Goal: Transaction & Acquisition: Purchase product/service

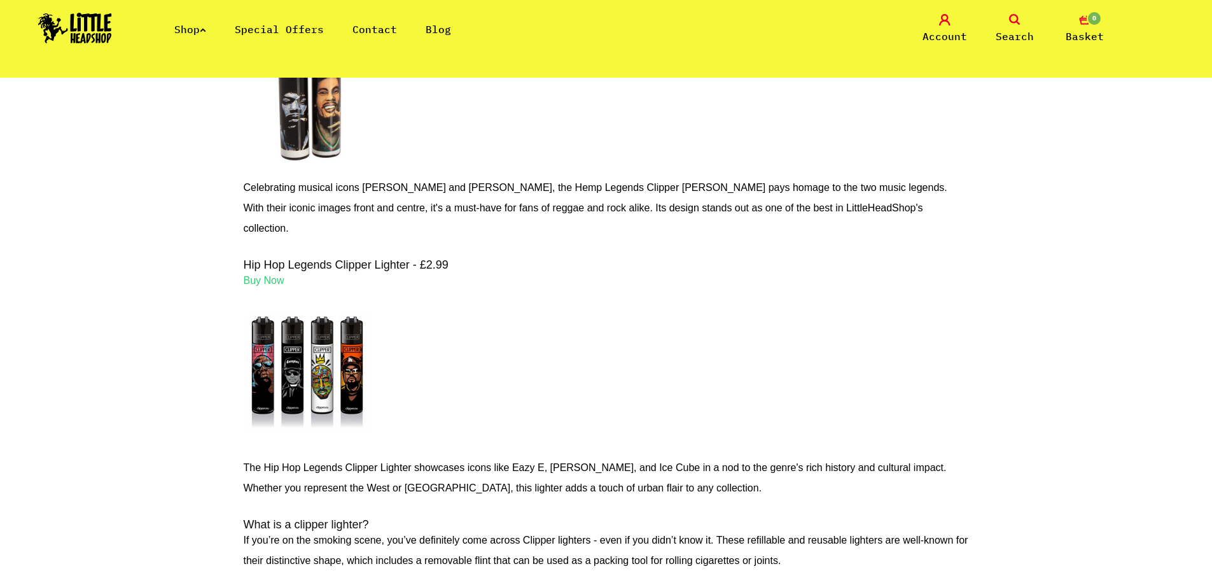
scroll to position [1590, 0]
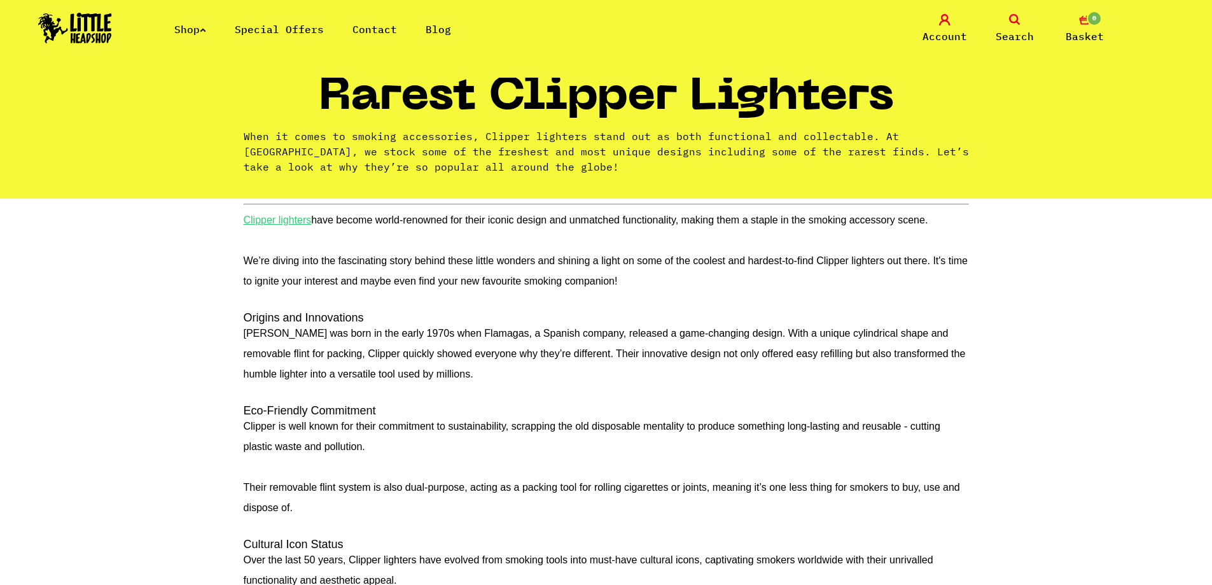
scroll to position [17, 0]
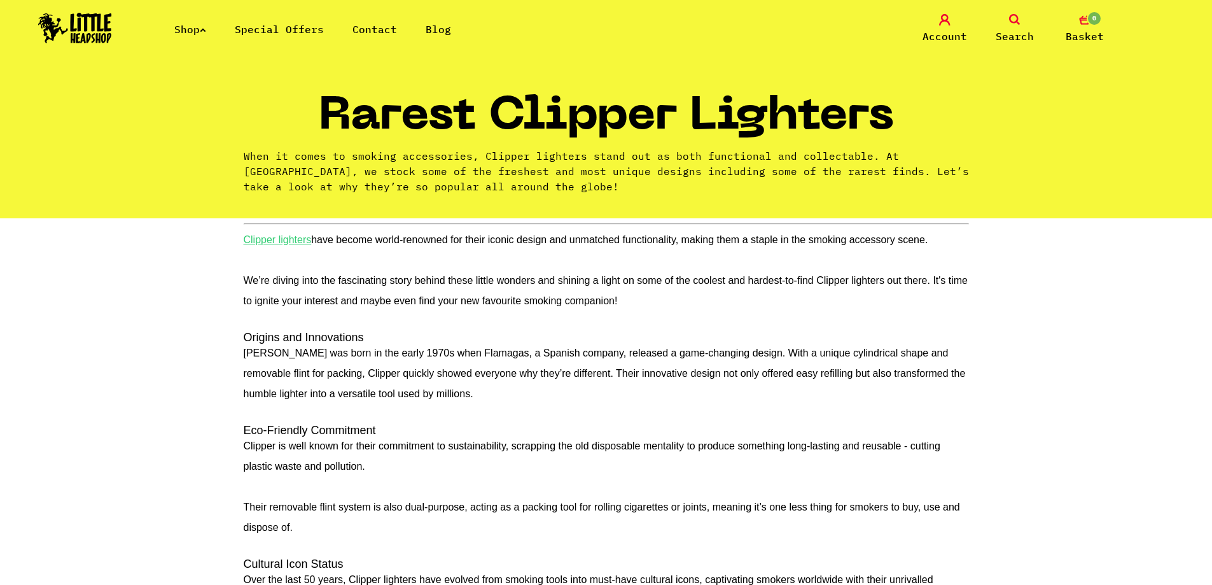
click at [281, 242] on u "Clipper lighters" at bounding box center [278, 239] width 68 height 11
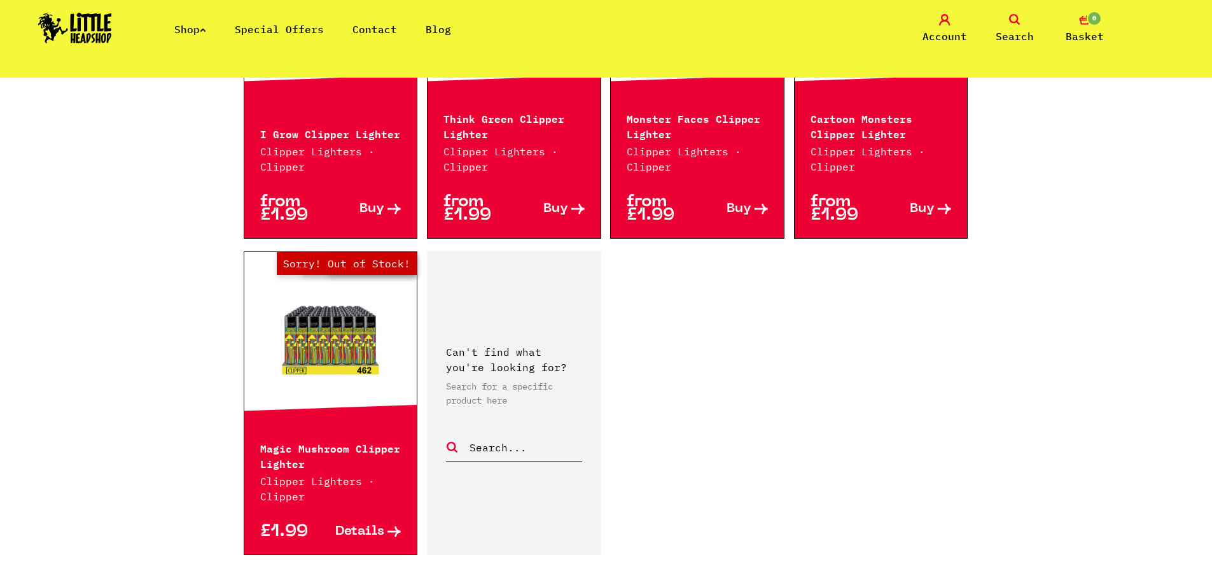
scroll to position [2099, 0]
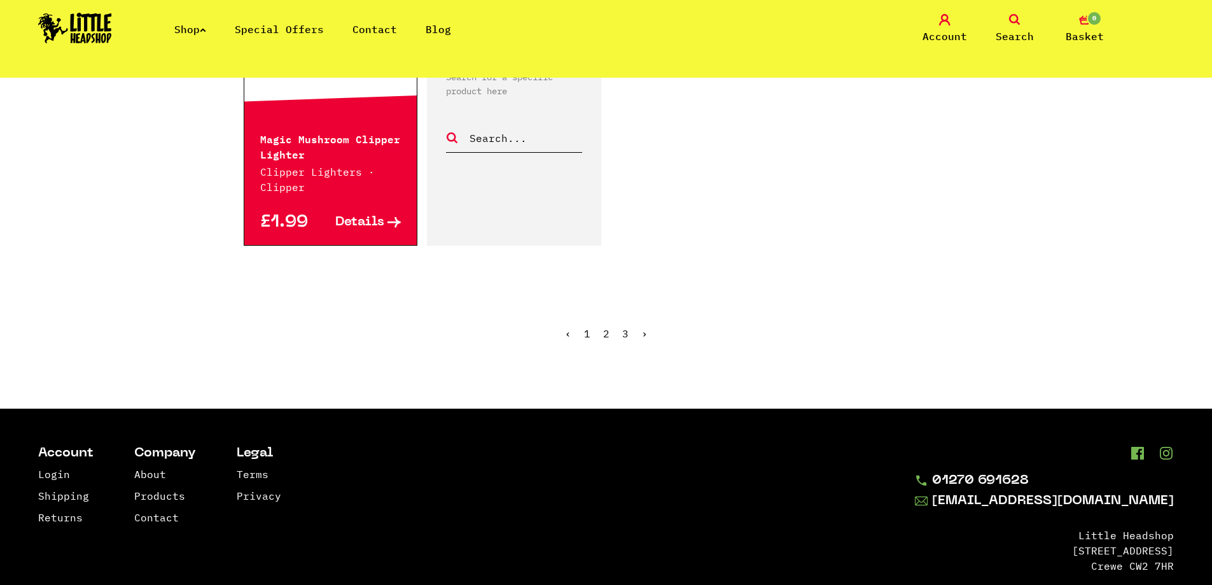
click at [605, 327] on link "2" at bounding box center [606, 333] width 6 height 13
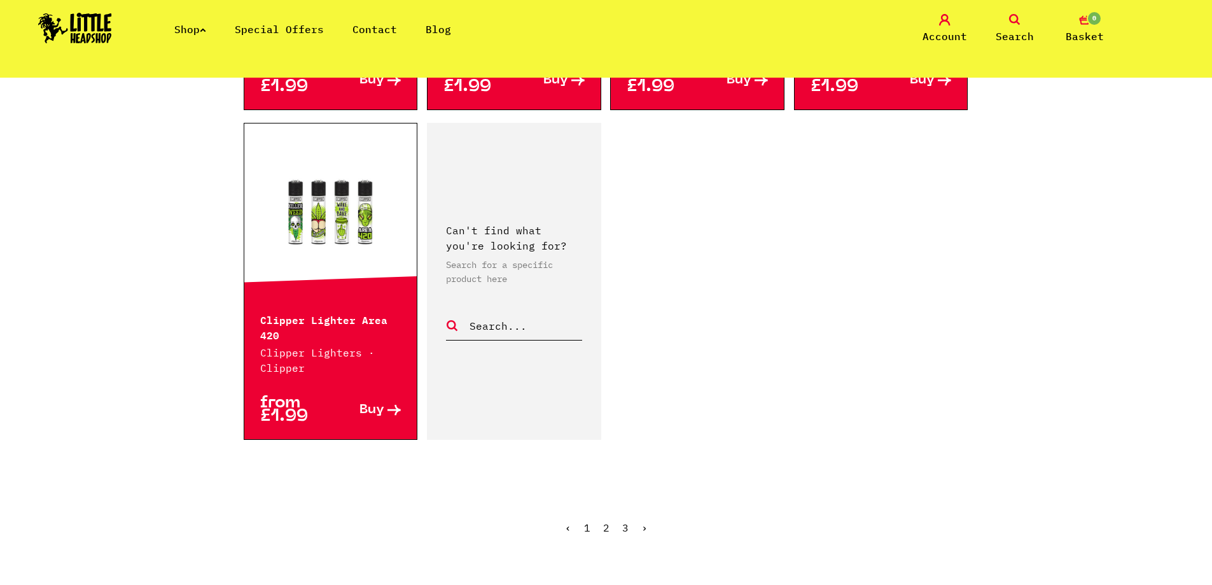
scroll to position [2099, 0]
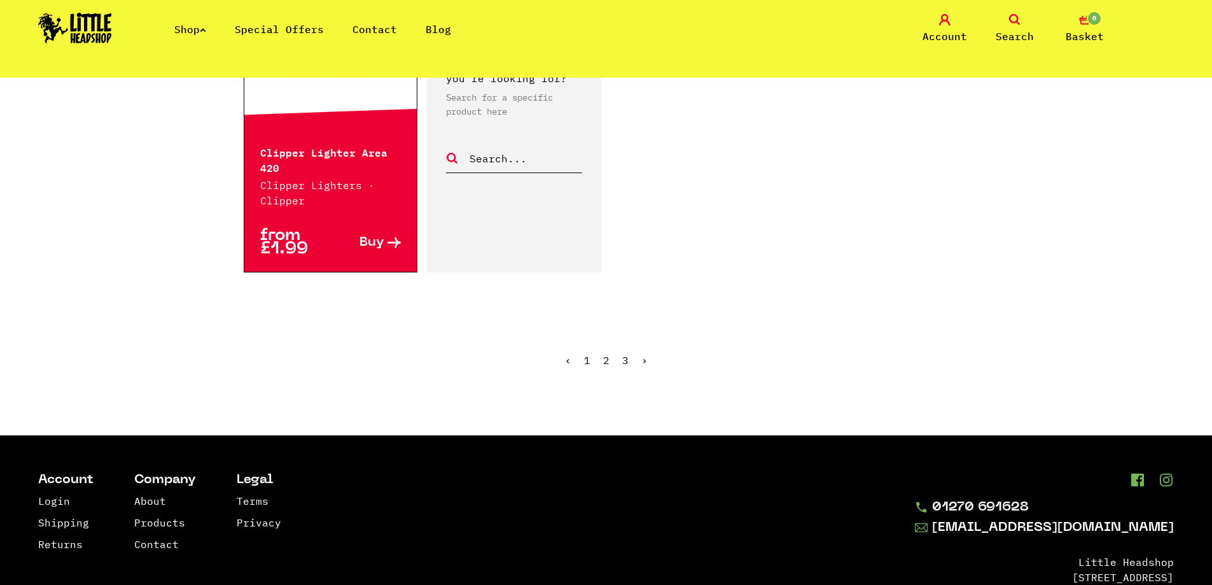
click at [628, 364] on ul "‹ 1 2 3 ›" at bounding box center [606, 369] width 725 height 55
click at [625, 359] on link "3" at bounding box center [625, 360] width 6 height 13
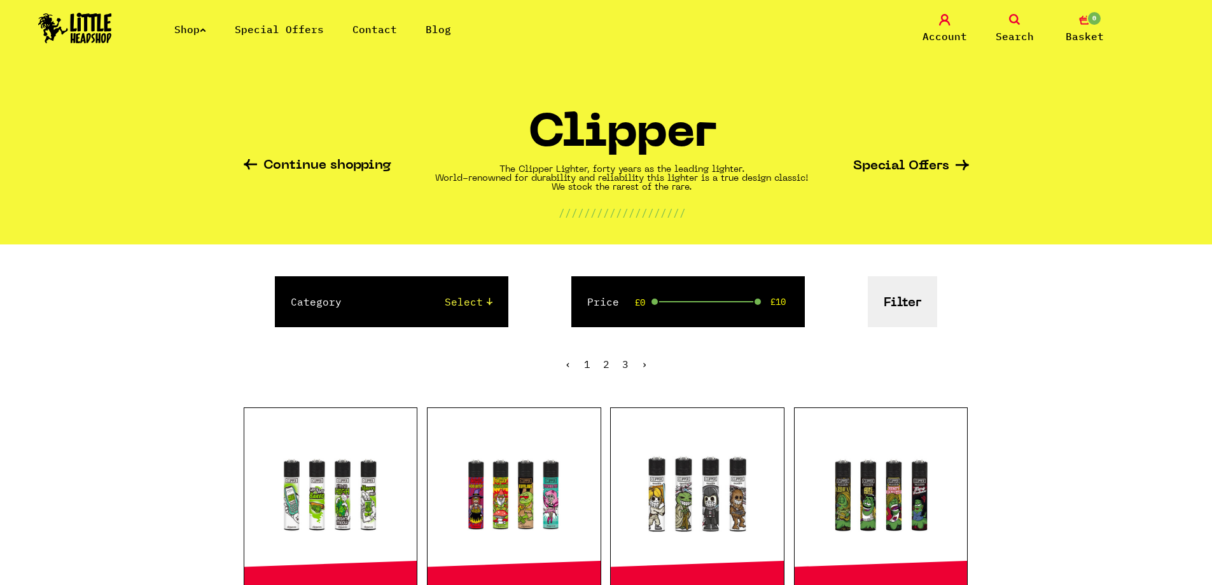
click at [277, 31] on link "Special Offers" at bounding box center [279, 29] width 89 height 13
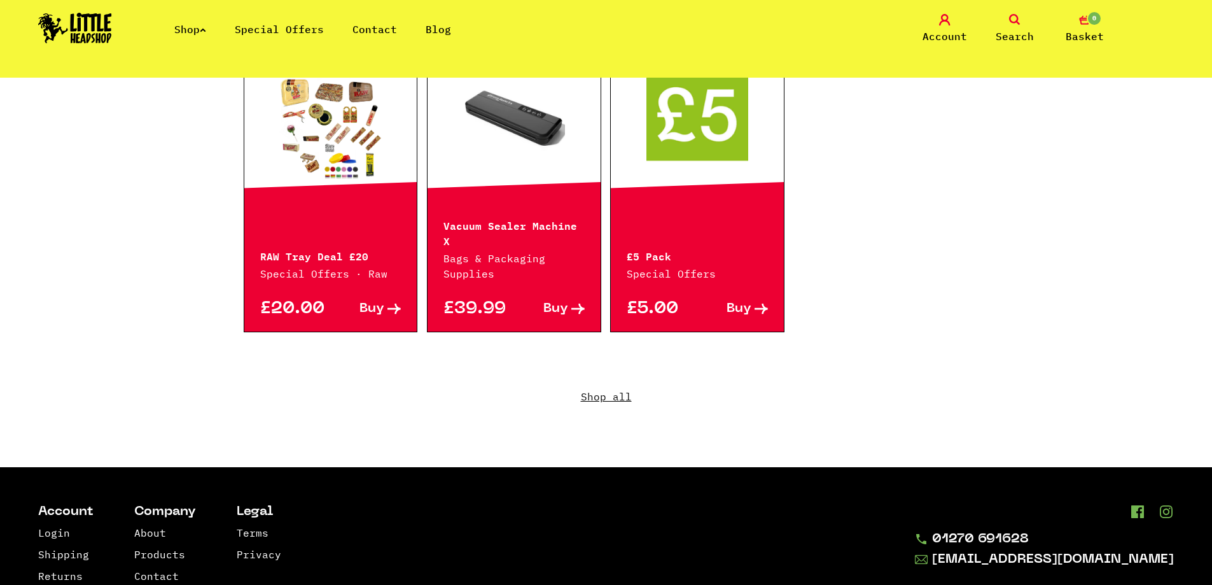
scroll to position [763, 0]
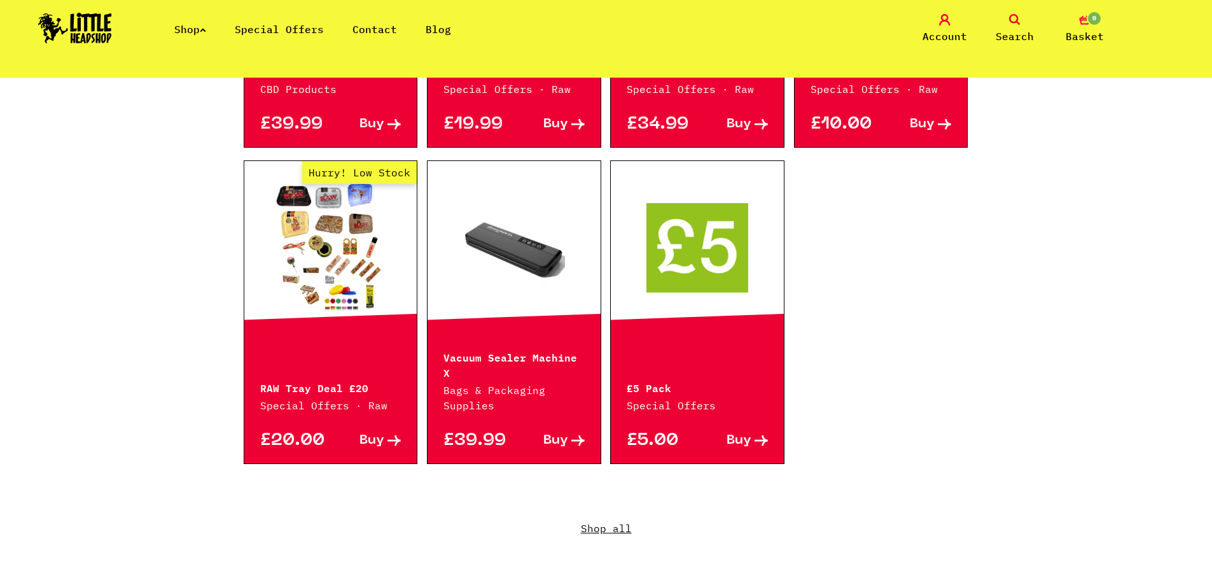
click at [587, 508] on link "Shop all" at bounding box center [606, 537] width 725 height 122
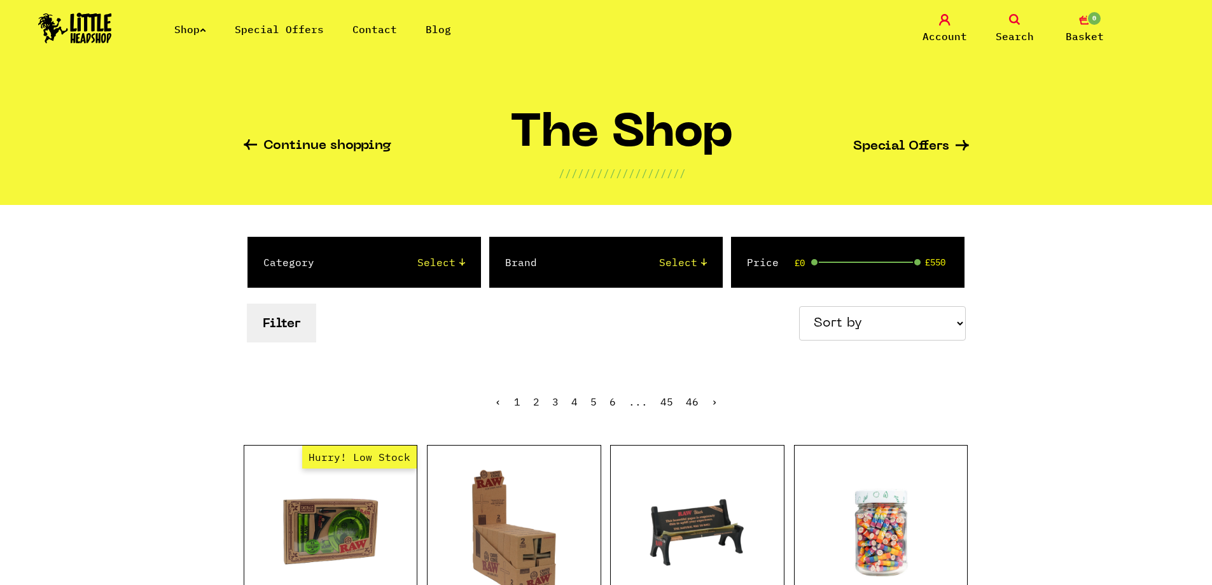
click at [434, 277] on div "Category Select 2 Piece 3 Piece 4 Piece 420/710 LIFE Acrylic Bongs Ashtrays Bac…" at bounding box center [363, 262] width 233 height 51
click at [440, 266] on select "Select 2 Piece 3 Piece 4 Piece 420/710 LIFE Acrylic Bongs Ashtrays Backwoods Ba…" at bounding box center [402, 261] width 125 height 15
select select "45"
click at [340, 254] on select "Select 2 Piece 3 Piece 4 Piece 420/710 LIFE Acrylic Bongs Ashtrays Backwoods Ba…" at bounding box center [402, 261] width 125 height 15
click at [610, 260] on select "Select Amsterdam Glass Backwoods [PERSON_NAME] Black Leaf Blue Moon Hemp Boost …" at bounding box center [634, 261] width 144 height 15
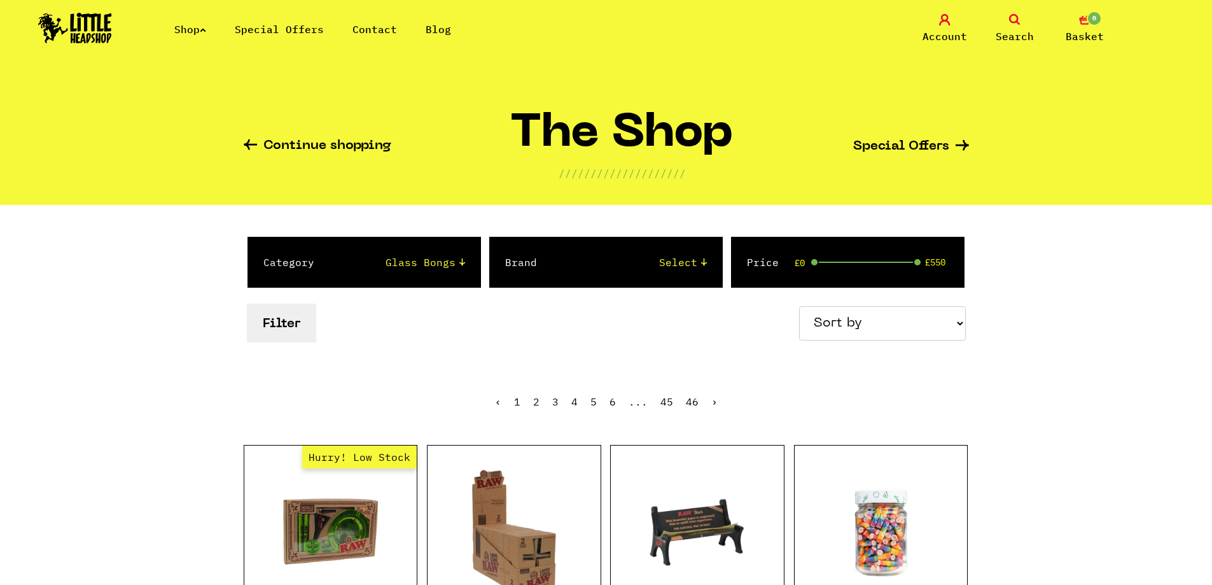
click at [855, 256] on div "Price £0 £550" at bounding box center [847, 262] width 233 height 51
drag, startPoint x: 910, startPoint y: 260, endPoint x: 865, endPoint y: 262, distance: 44.6
click at [865, 262] on div "Price £0 £550" at bounding box center [847, 262] width 233 height 51
click at [865, 262] on div "£264 £549" at bounding box center [868, 261] width 103 height 1
drag, startPoint x: 861, startPoint y: 261, endPoint x: 785, endPoint y: 267, distance: 75.9
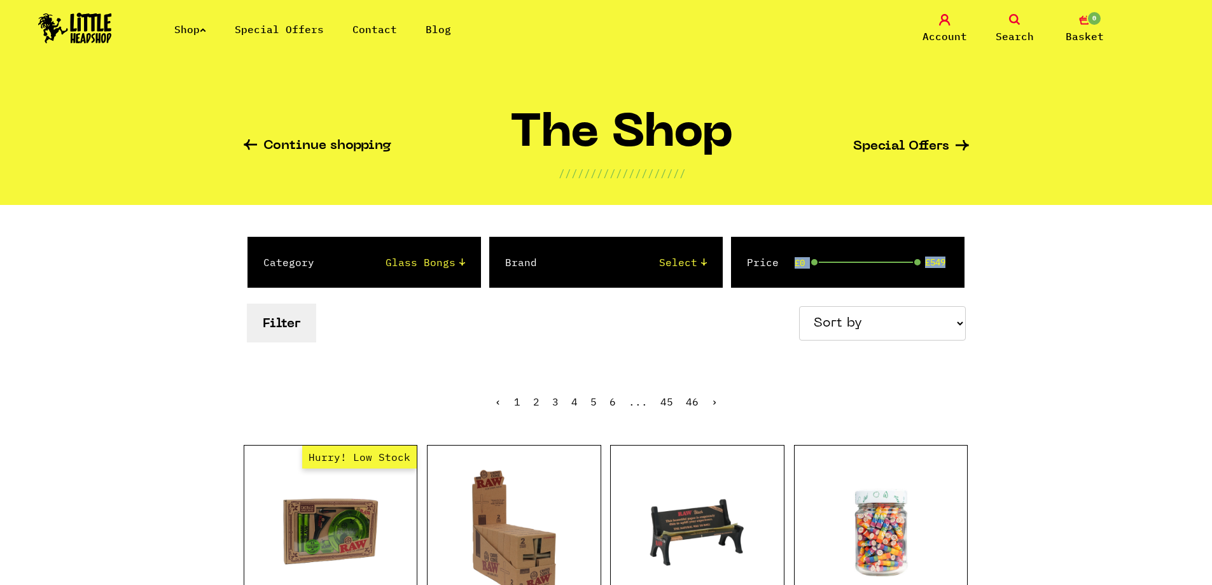
click at [784, 266] on div "Price £0 £549" at bounding box center [847, 262] width 233 height 51
drag, startPoint x: 914, startPoint y: 262, endPoint x: 820, endPoint y: 273, distance: 94.8
click at [820, 273] on div "Price £0 £29" at bounding box center [847, 262] width 233 height 51
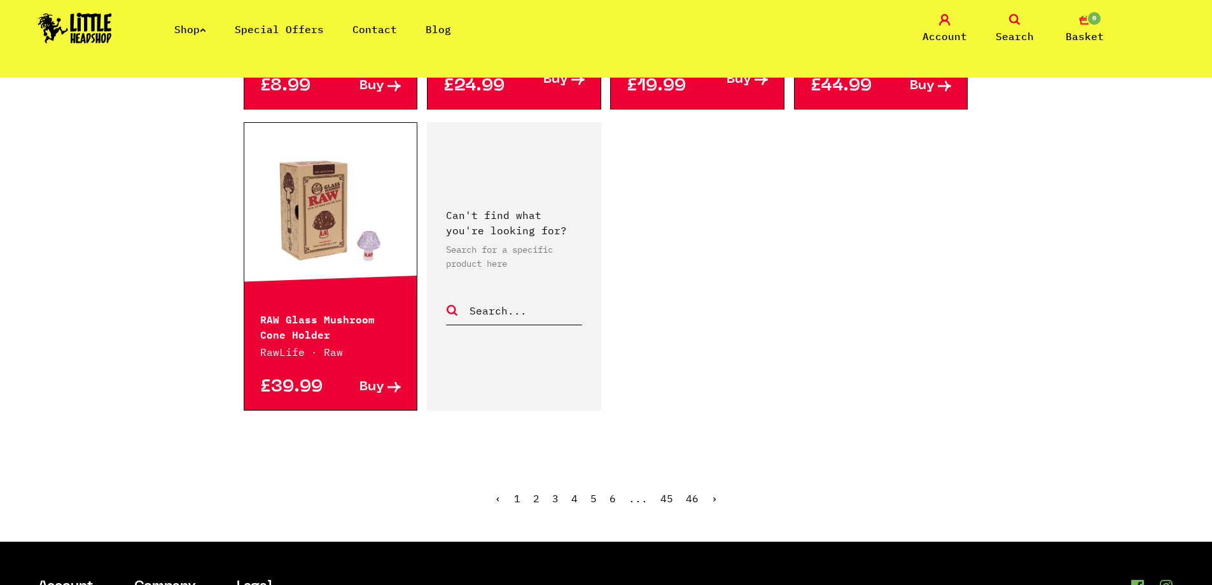
scroll to position [1908, 0]
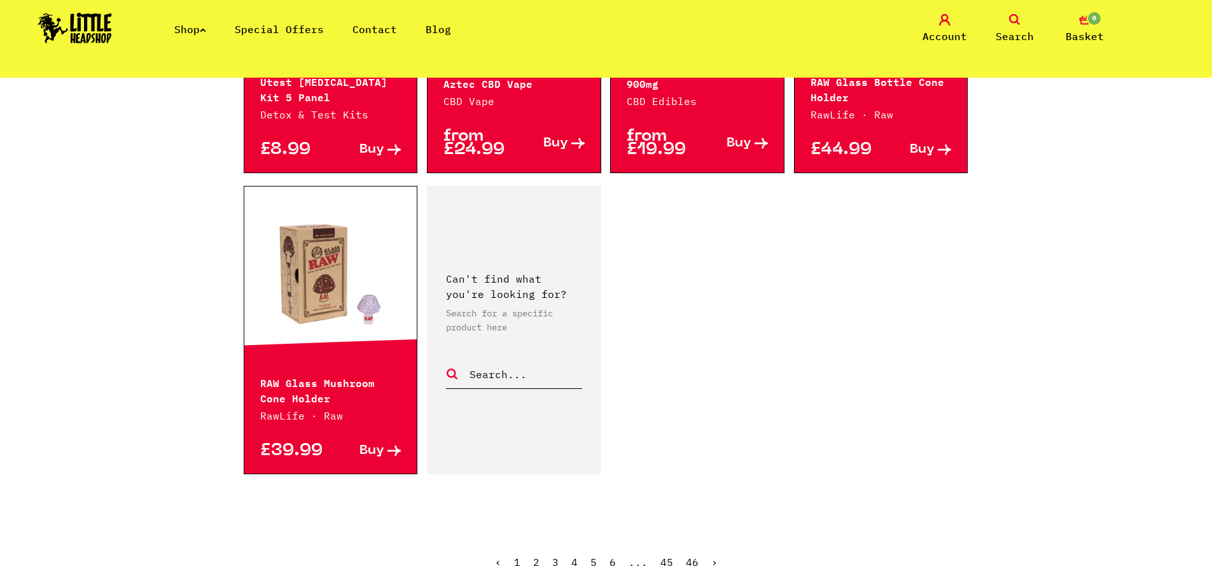
click at [494, 366] on input "text" at bounding box center [525, 374] width 114 height 17
type input "glass bongs"
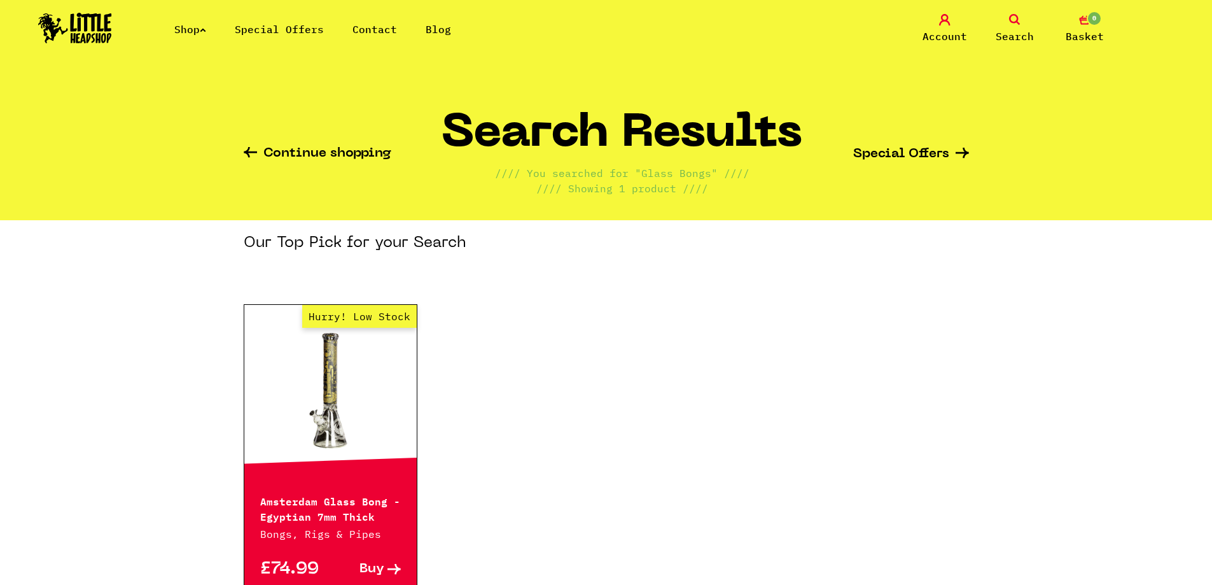
click at [279, 158] on link "Continue shopping" at bounding box center [318, 154] width 148 height 15
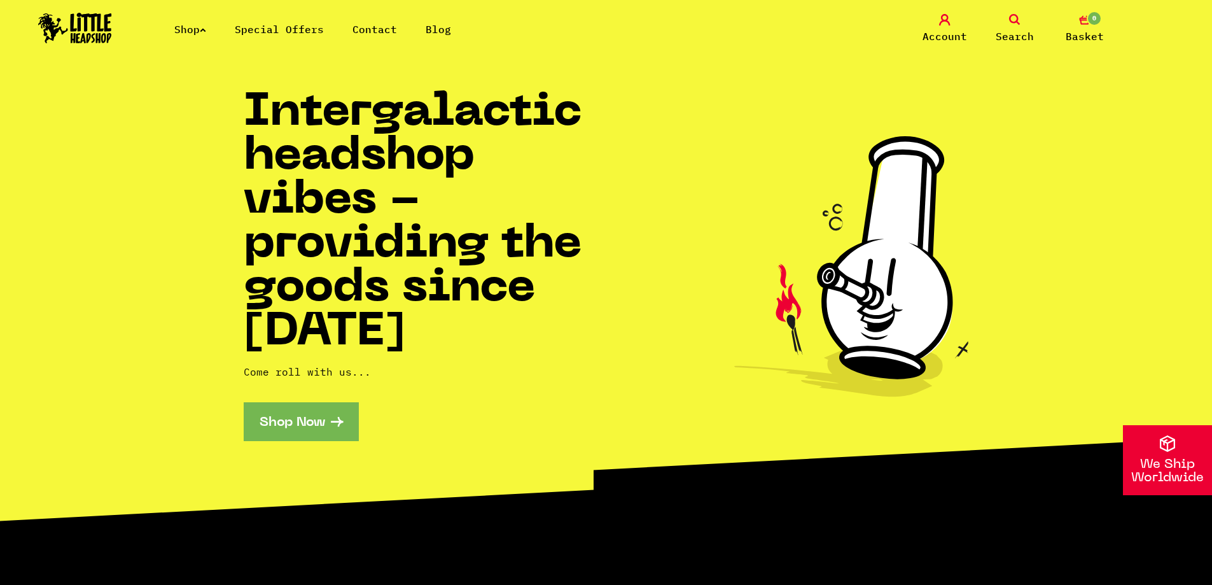
click at [326, 420] on link "Shop Now" at bounding box center [301, 421] width 115 height 39
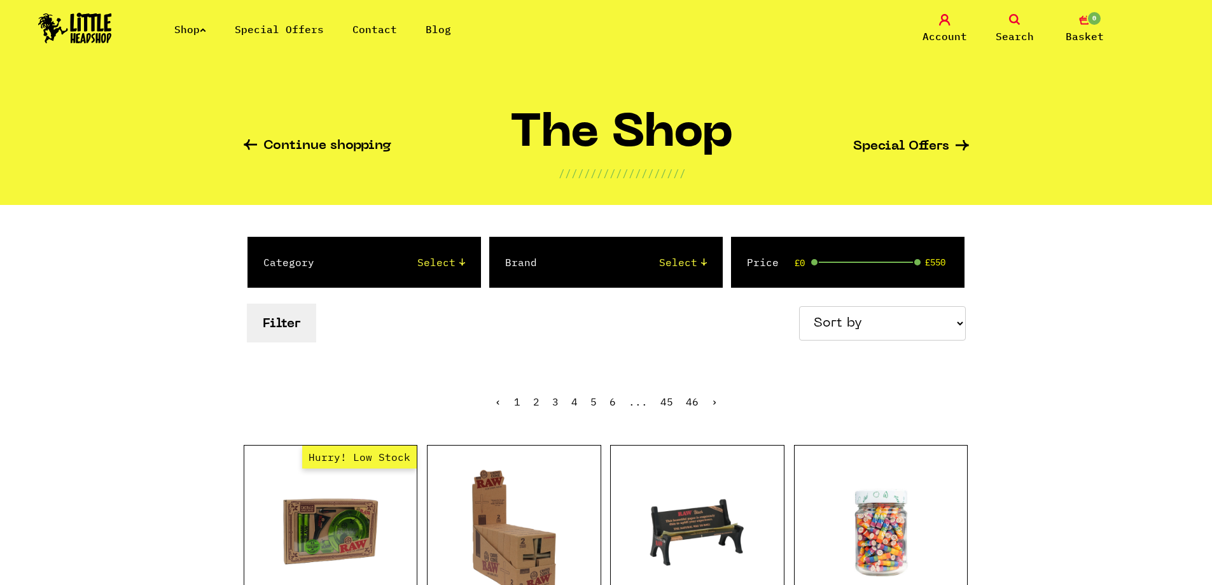
click at [310, 335] on button "Filter" at bounding box center [281, 322] width 69 height 39
click at [288, 311] on button "Filter" at bounding box center [281, 322] width 69 height 39
select select "36"
click at [340, 254] on select "Select 2 Piece 3 Piece 4 Piece 420/710 LIFE Acrylic Bongs Ashtrays Backwoods Ba…" at bounding box center [402, 261] width 125 height 15
click at [619, 316] on div "Filter Sort by Price - Low to High Price - High to Low Newest Products" at bounding box center [606, 322] width 725 height 45
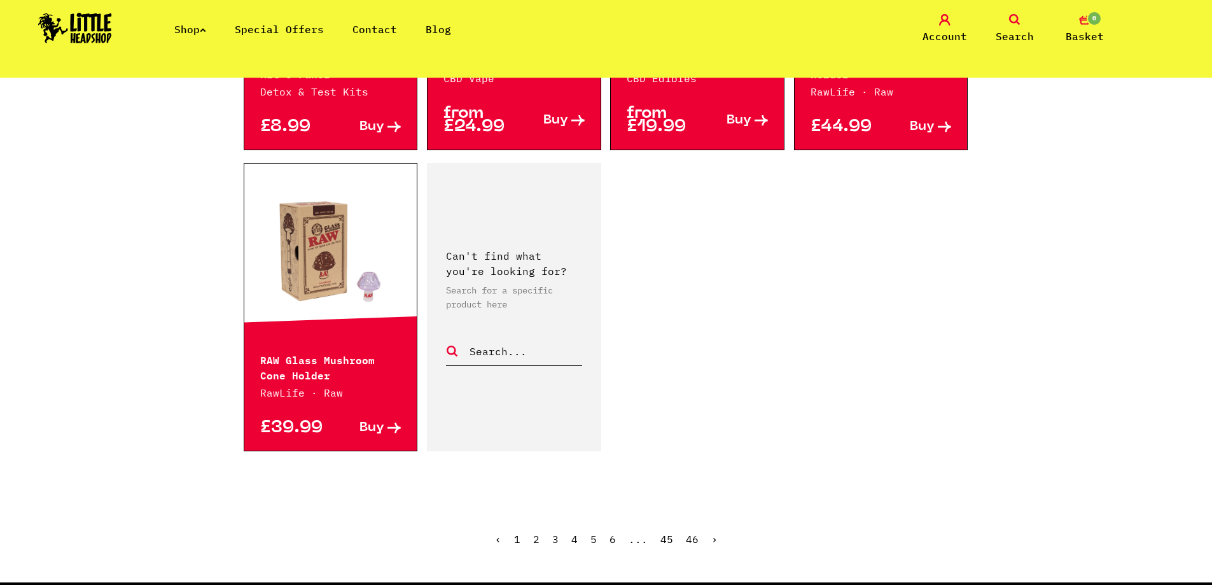
scroll to position [1972, 0]
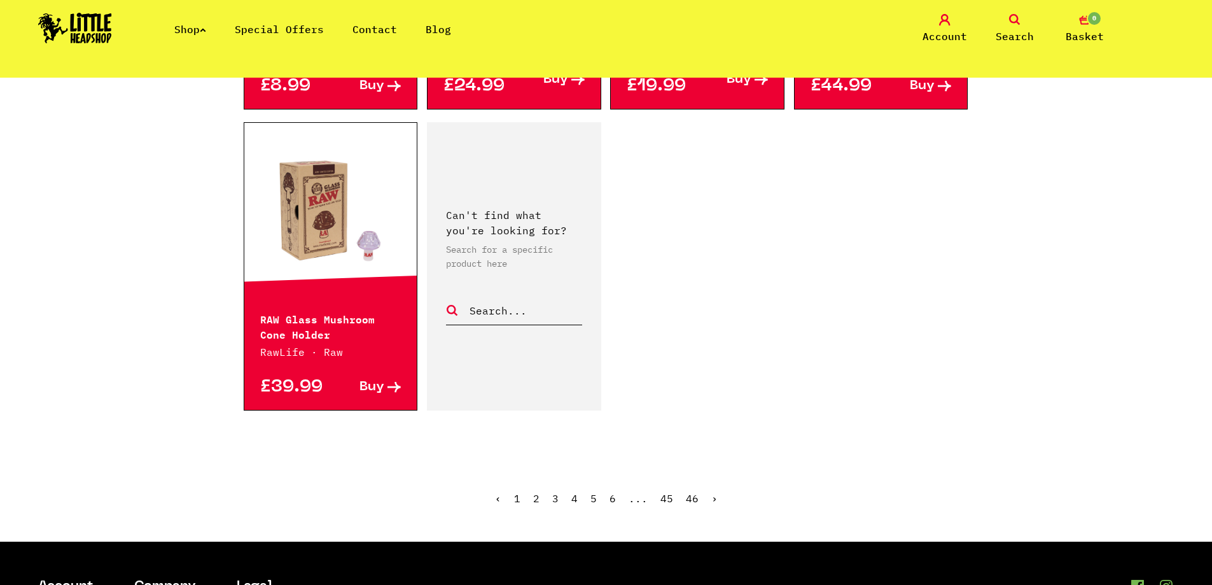
click at [539, 492] on link "2" at bounding box center [536, 498] width 6 height 13
